Goal: Information Seeking & Learning: Learn about a topic

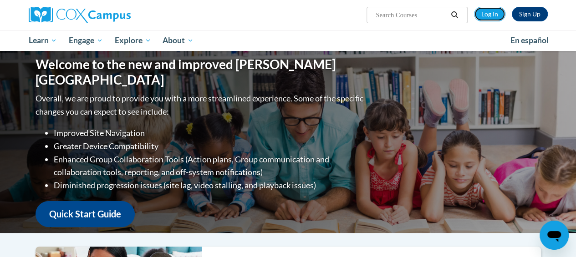
click at [483, 13] on link "Log In" at bounding box center [489, 14] width 31 height 15
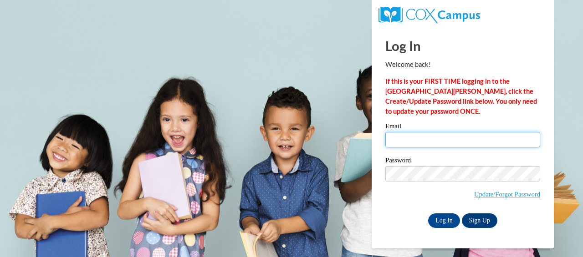
click at [430, 136] on input "Email" at bounding box center [462, 139] width 155 height 15
type input "ybraam@ddschools.org"
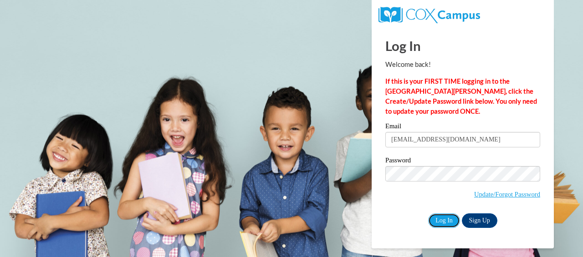
click at [443, 219] on input "Log In" at bounding box center [444, 221] width 32 height 15
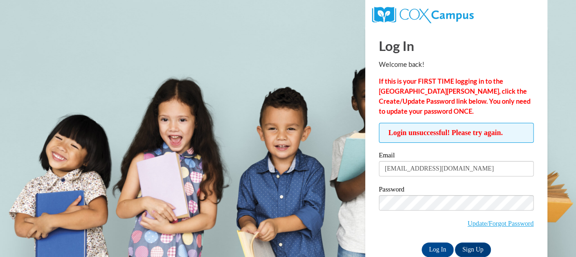
click at [414, 188] on label "Password" at bounding box center [456, 190] width 155 height 9
click at [410, 193] on label "Password" at bounding box center [456, 190] width 155 height 9
click at [374, 205] on div "Login unsuccessful! Please try again. Please enter your email! Please enter you…" at bounding box center [456, 190] width 169 height 134
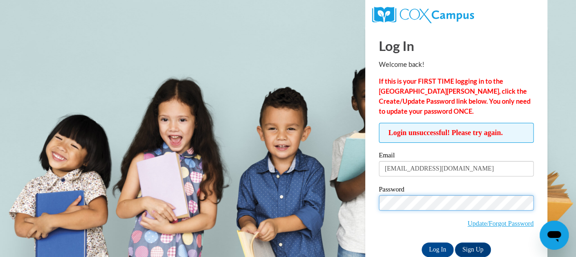
click at [422, 243] on input "Log In" at bounding box center [438, 250] width 32 height 15
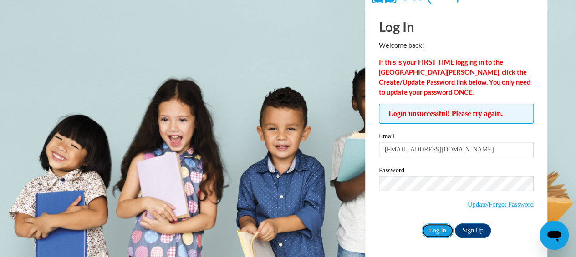
click at [435, 225] on input "Log In" at bounding box center [438, 231] width 32 height 15
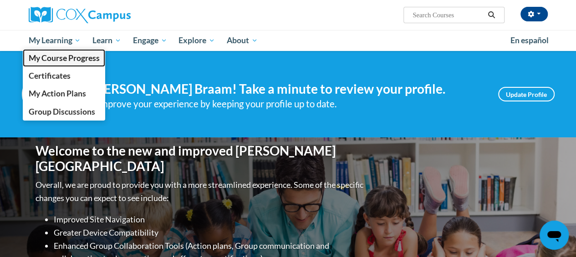
click at [55, 64] on link "My Course Progress" at bounding box center [64, 58] width 83 height 18
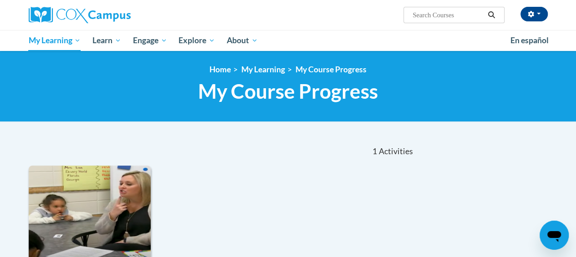
scroll to position [137, 0]
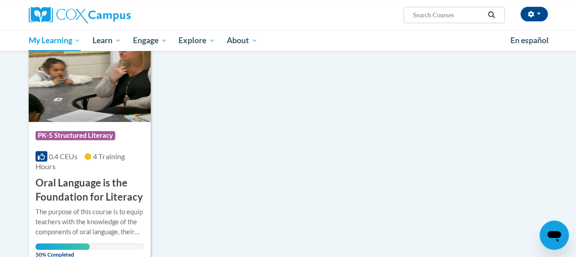
click at [73, 164] on div "0.4 CEUs 4 Training Hours" at bounding box center [90, 162] width 108 height 20
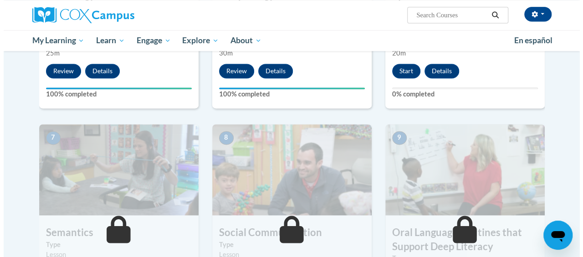
scroll to position [547, 0]
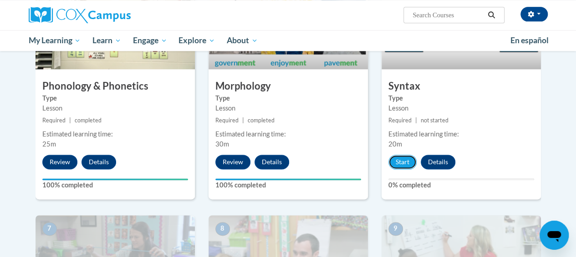
click at [405, 159] on button "Start" at bounding box center [403, 162] width 28 height 15
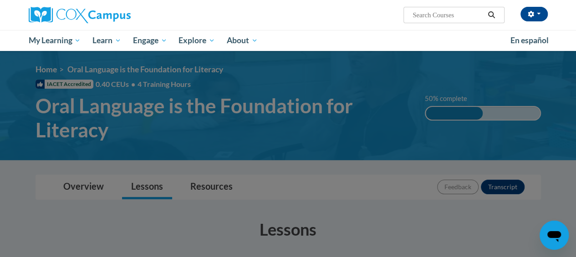
scroll to position [228, 0]
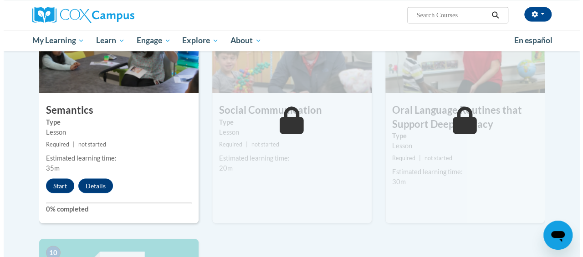
scroll to position [806, 0]
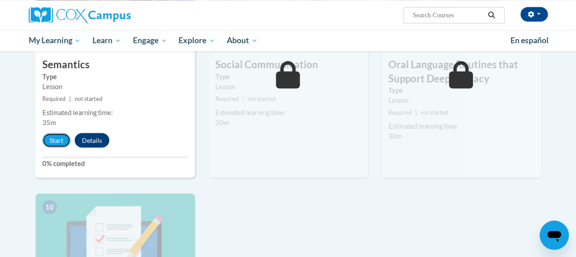
click at [57, 139] on button "Start" at bounding box center [56, 140] width 28 height 15
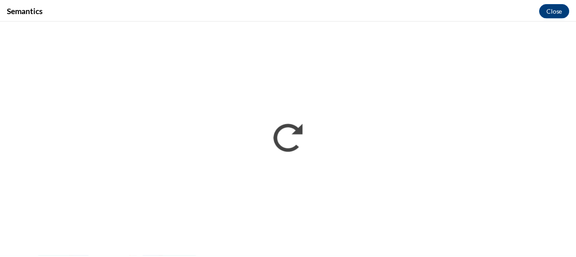
scroll to position [0, 0]
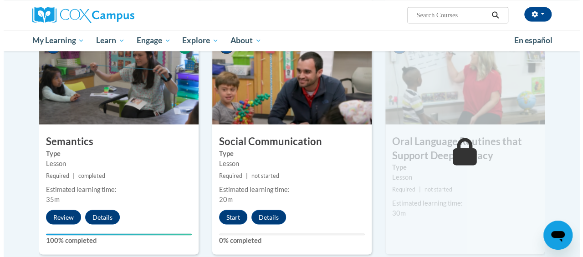
scroll to position [820, 0]
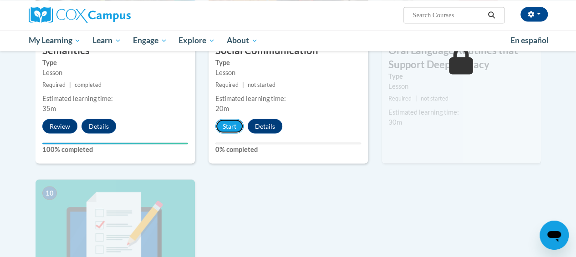
click at [222, 126] on button "Start" at bounding box center [229, 126] width 28 height 15
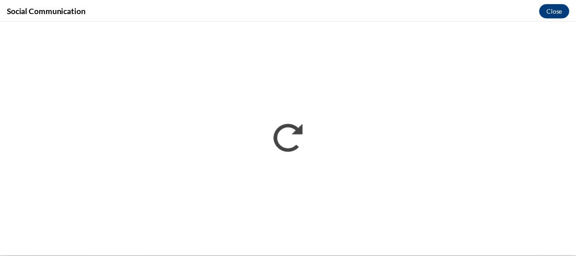
scroll to position [0, 0]
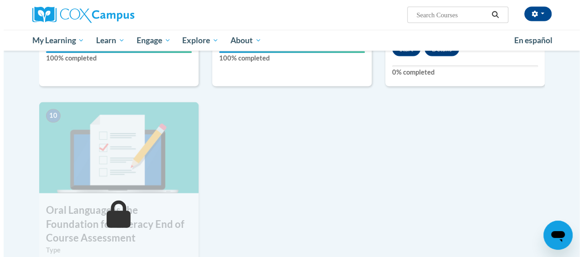
scroll to position [820, 0]
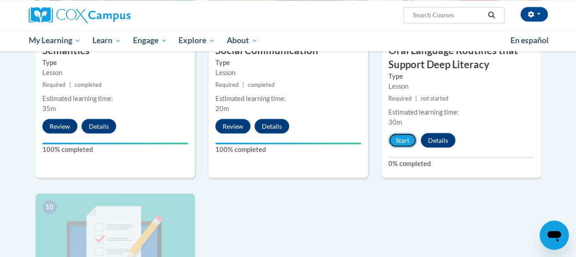
click at [401, 140] on button "Start" at bounding box center [403, 140] width 28 height 15
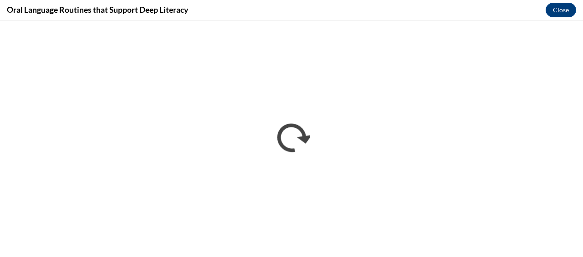
scroll to position [0, 0]
